Goal: Complete application form: Complete application form

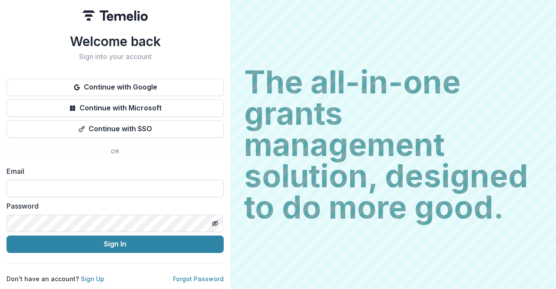
click at [51, 184] on input at bounding box center [115, 188] width 217 height 17
type input "**********"
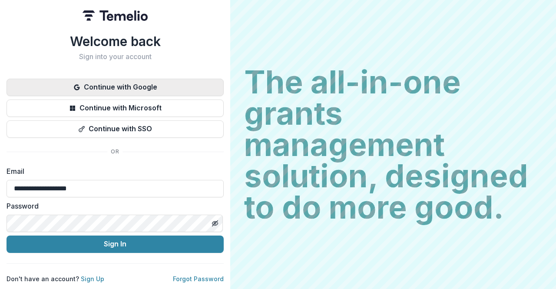
click at [133, 83] on button "Continue with Google" at bounding box center [115, 87] width 217 height 17
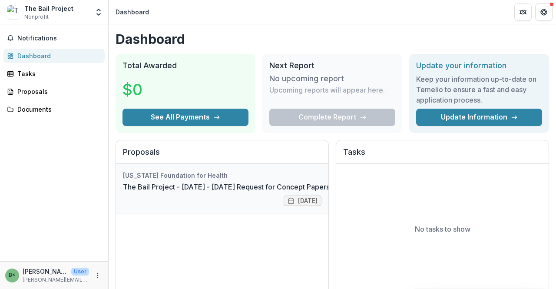
click at [299, 192] on link "The Bail Project - [DATE] - [DATE] Request for Concept Papers" at bounding box center [226, 187] width 207 height 10
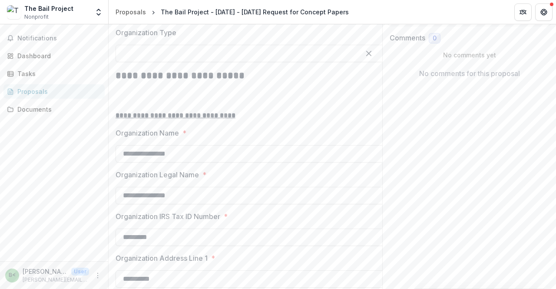
scroll to position [152, 0]
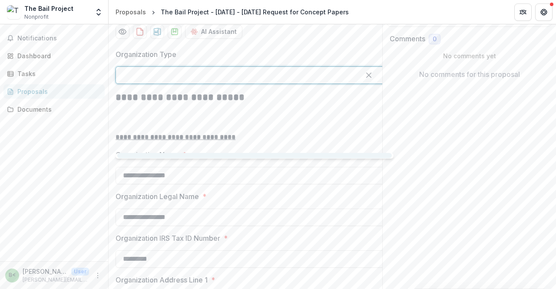
click at [265, 81] on div at bounding box center [238, 75] width 228 height 12
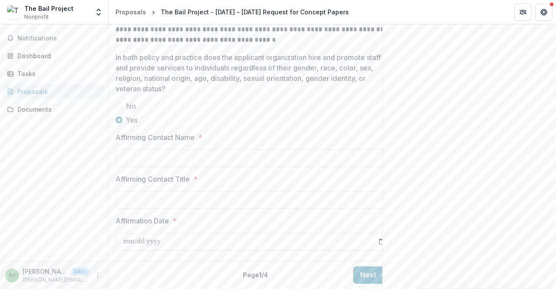
scroll to position [1274, 0]
click at [164, 155] on input "Affirming Contact Name *" at bounding box center [255, 157] width 278 height 17
click at [142, 153] on input "Affirming Contact Name *" at bounding box center [255, 157] width 278 height 17
click at [50, 173] on div "Notifications Dashboard Tasks Proposals Documents" at bounding box center [54, 142] width 108 height 237
click at [135, 149] on input "Affirming Contact Name *" at bounding box center [255, 157] width 278 height 17
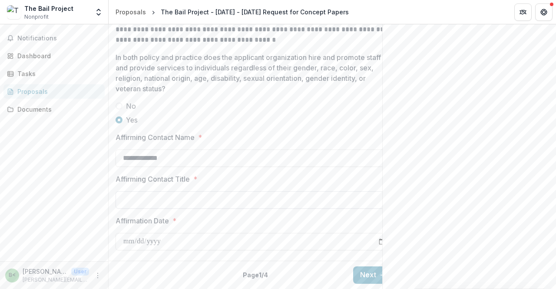
type input "**********"
click at [126, 200] on input "Affirming Contact Title *" at bounding box center [255, 199] width 278 height 17
type input "**********"
click at [145, 235] on input "Affirmation Date *" at bounding box center [255, 241] width 278 height 17
click at [133, 235] on input "Affirmation Date *" at bounding box center [255, 241] width 278 height 17
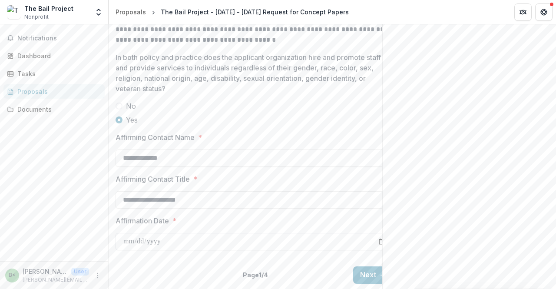
type input "**********"
click at [352, 234] on input "**********" at bounding box center [255, 241] width 278 height 17
click at [160, 237] on input "**********" at bounding box center [255, 241] width 278 height 17
type input "**********"
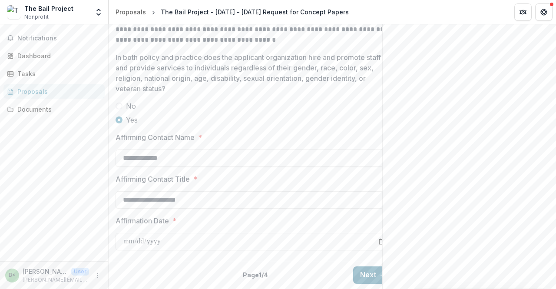
click at [365, 267] on button "Next" at bounding box center [373, 274] width 40 height 17
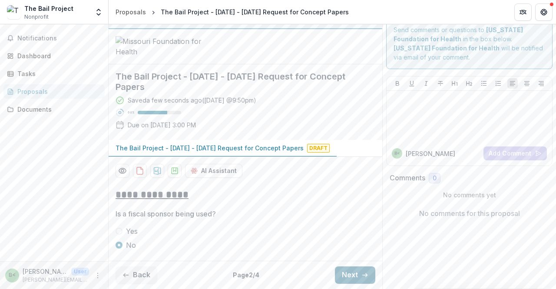
click at [351, 279] on button "Next" at bounding box center [355, 274] width 40 height 17
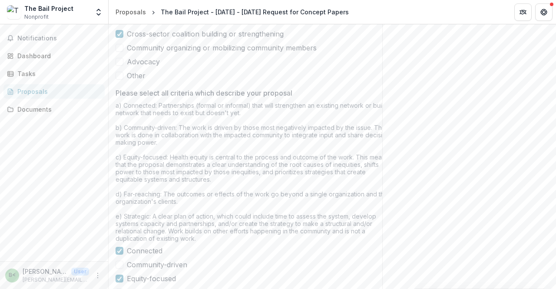
scroll to position [648, 0]
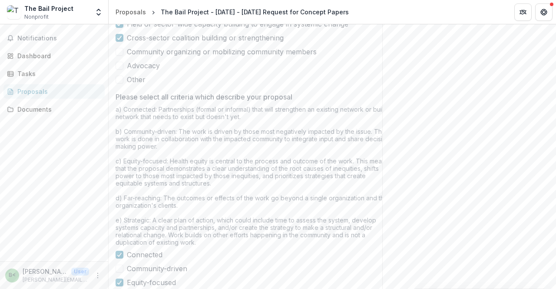
click at [120, 12] on polyline at bounding box center [120, 9] width 4 height 3
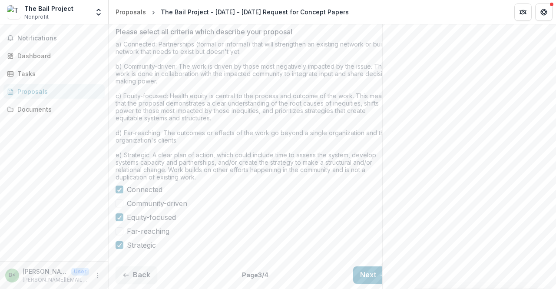
scroll to position [781, 0]
click at [119, 207] on span at bounding box center [120, 203] width 8 height 8
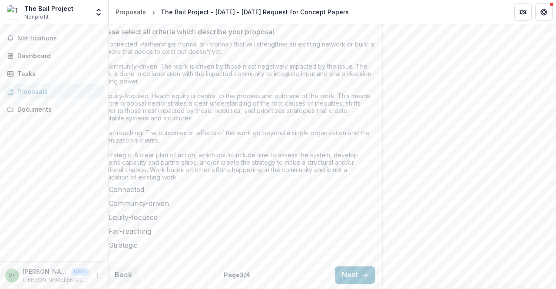
scroll to position [0, 0]
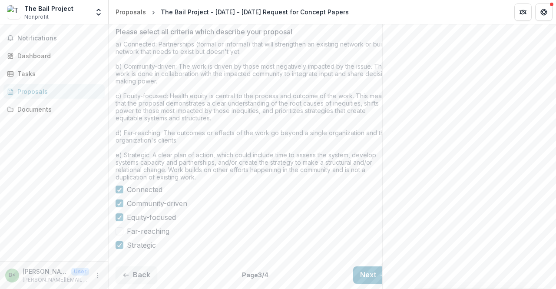
click at [121, 234] on span at bounding box center [120, 231] width 8 height 8
click at [363, 266] on button "Next" at bounding box center [373, 274] width 40 height 17
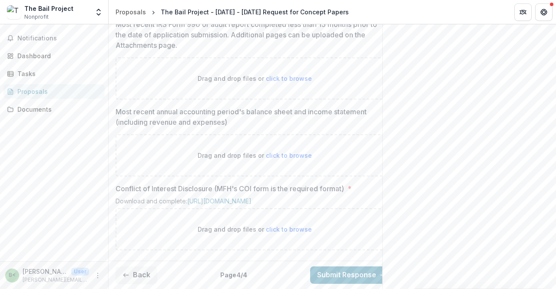
scroll to position [618, 0]
click at [33, 109] on div "Documents" at bounding box center [57, 109] width 80 height 9
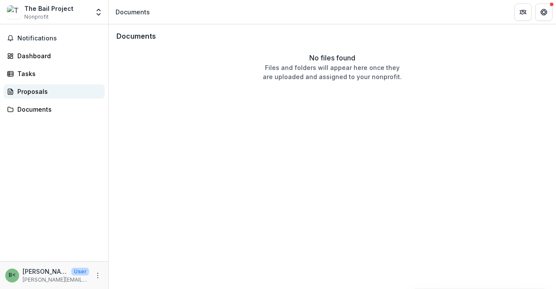
click at [42, 90] on div "Proposals" at bounding box center [57, 91] width 80 height 9
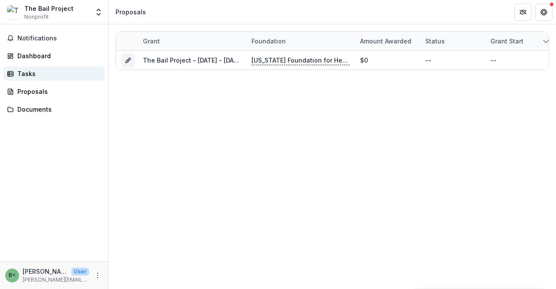
click at [36, 71] on div "Tasks" at bounding box center [57, 73] width 80 height 9
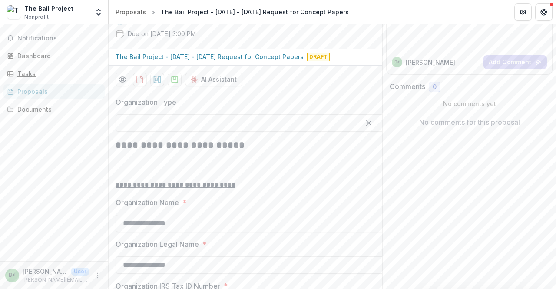
scroll to position [104, 0]
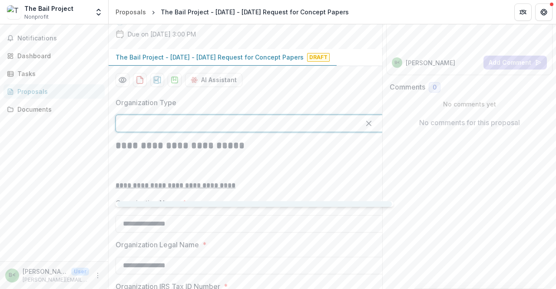
click at [150, 129] on div at bounding box center [238, 123] width 228 height 12
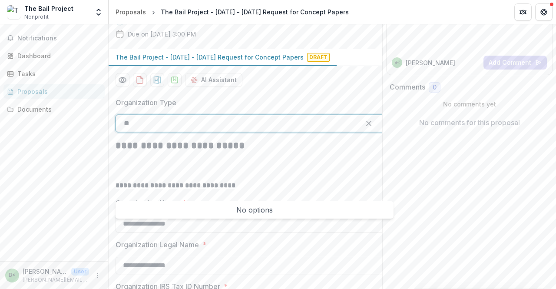
type input "*"
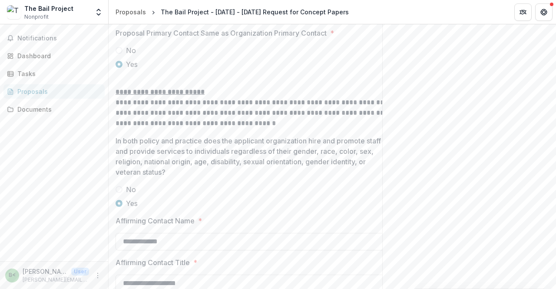
scroll to position [1274, 0]
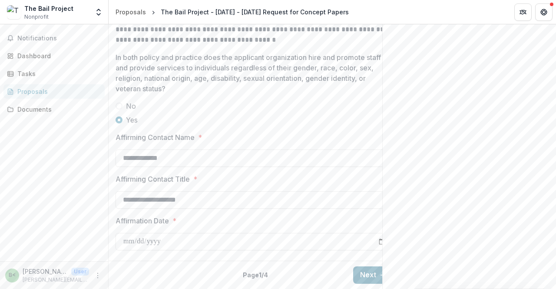
type input "*********"
click at [366, 269] on button "Next" at bounding box center [373, 274] width 40 height 17
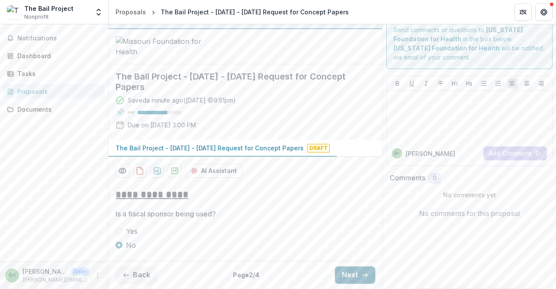
click at [351, 277] on button "Next" at bounding box center [355, 274] width 40 height 17
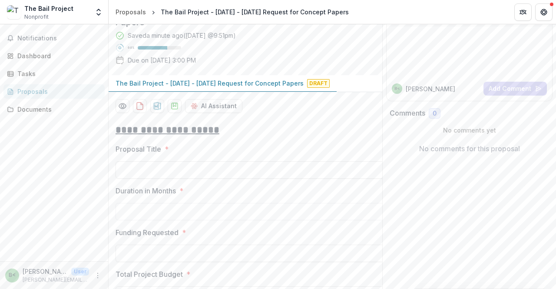
scroll to position [792, 0]
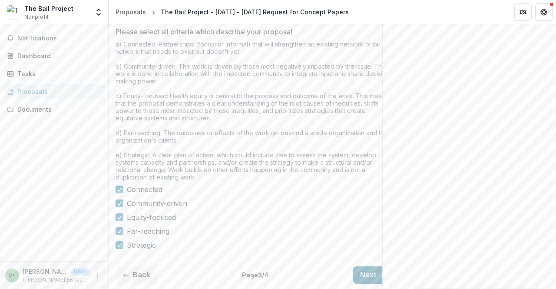
click at [366, 266] on button "Next" at bounding box center [373, 274] width 40 height 17
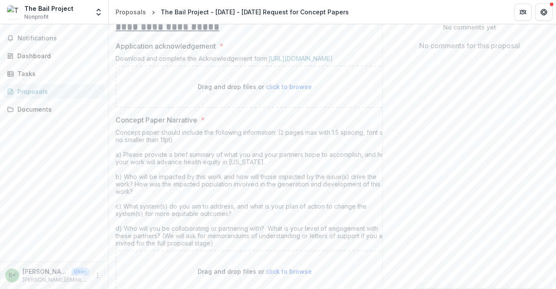
scroll to position [181, 0]
click at [285, 63] on link "[URL][DOMAIN_NAME]" at bounding box center [300, 58] width 64 height 7
click at [518, 113] on div "Send comments or questions to [US_STATE] Foundation for Health in the box below…" at bounding box center [469, 243] width 174 height 799
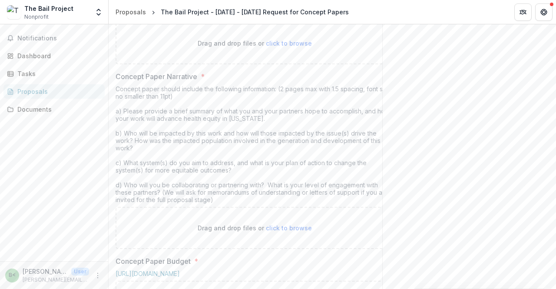
scroll to position [224, 0]
click at [490, 131] on div "Send comments or questions to [US_STATE] Foundation for Health in the box below…" at bounding box center [469, 199] width 174 height 799
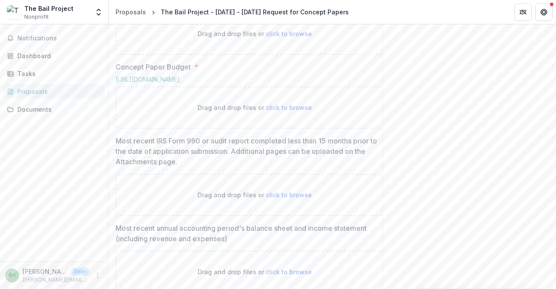
scroll to position [419, 0]
click at [180, 83] on link "[URL][DOMAIN_NAME]" at bounding box center [148, 78] width 64 height 7
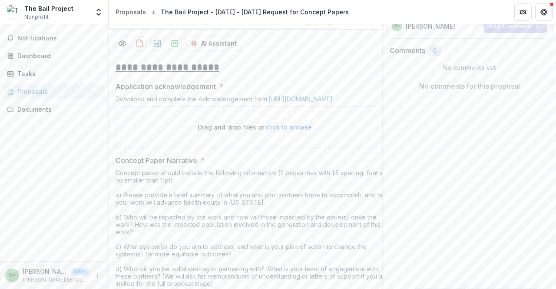
scroll to position [141, 0]
